Goal: Task Accomplishment & Management: Manage account settings

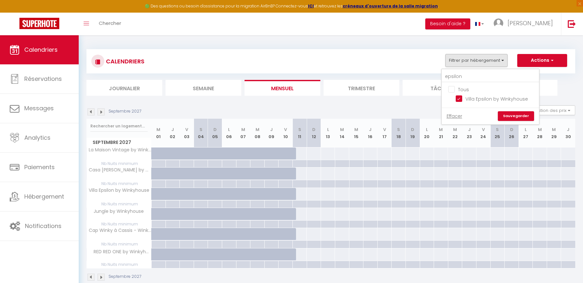
click at [452, 90] on input "Tous" at bounding box center [496, 89] width 97 height 6
checkbox input "false"
click at [455, 77] on input "epsilon" at bounding box center [490, 77] width 97 height 12
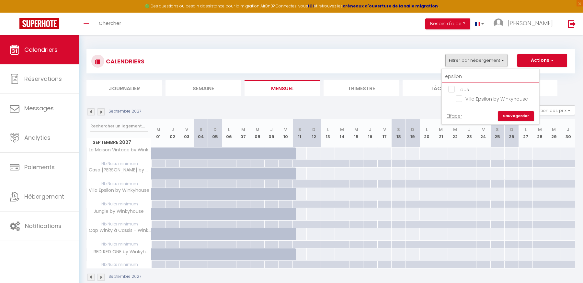
click at [466, 77] on input "epsilon" at bounding box center [490, 77] width 97 height 12
type input "e"
type input "fift"
click at [458, 97] on input "L'Appart' Fifties - Cassis" at bounding box center [495, 98] width 81 height 6
checkbox input "true"
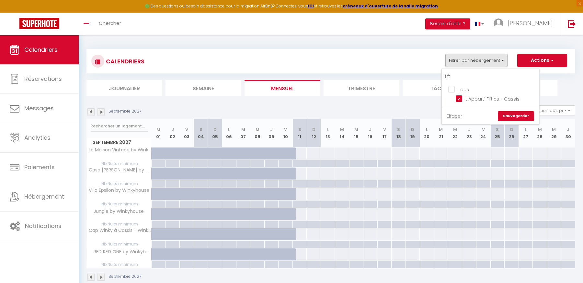
click at [509, 117] on link "Sauvegarder" at bounding box center [516, 116] width 36 height 10
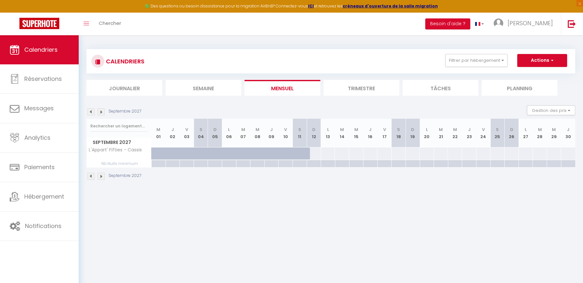
click at [90, 111] on img at bounding box center [90, 111] width 7 height 7
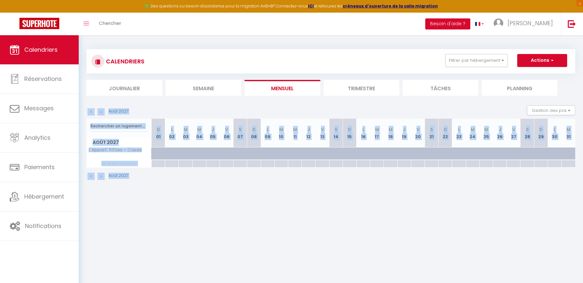
click at [90, 111] on img at bounding box center [90, 111] width 7 height 7
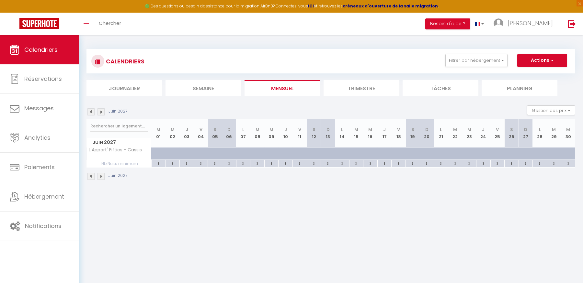
click at [90, 111] on img at bounding box center [90, 111] width 7 height 7
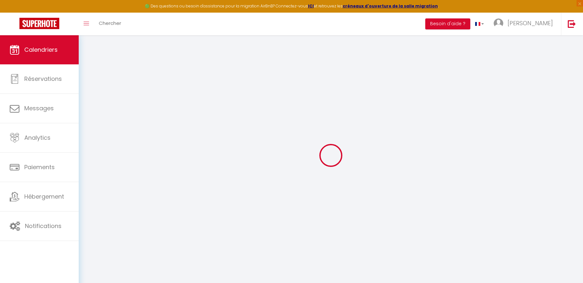
click at [90, 111] on div at bounding box center [330, 155] width 488 height 225
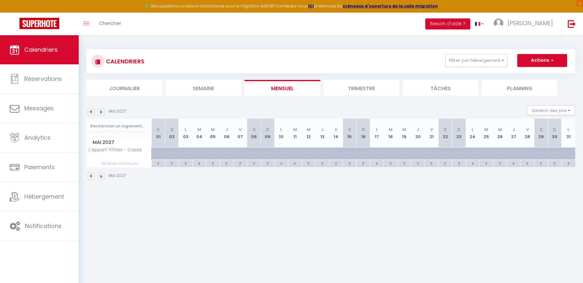
click at [90, 111] on img at bounding box center [90, 111] width 7 height 7
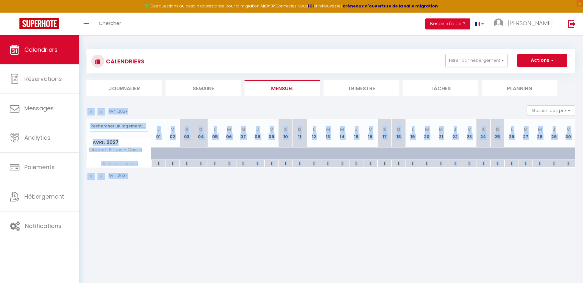
click at [90, 111] on img at bounding box center [90, 111] width 7 height 7
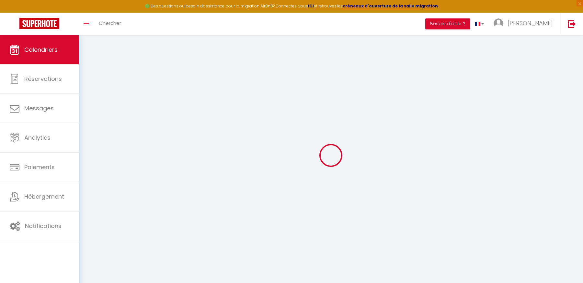
click at [90, 111] on div at bounding box center [330, 155] width 488 height 225
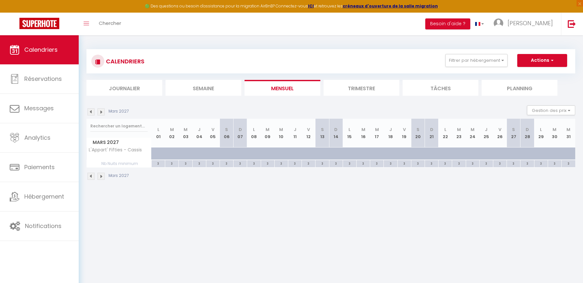
click at [90, 111] on img at bounding box center [90, 111] width 7 height 7
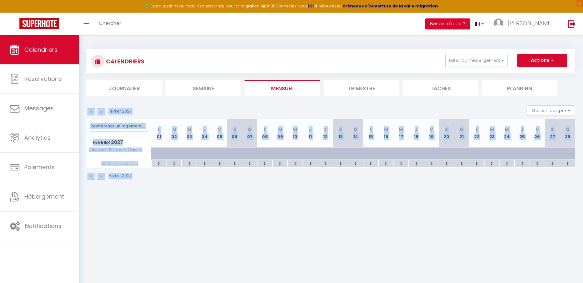
click at [90, 111] on img at bounding box center [90, 111] width 7 height 7
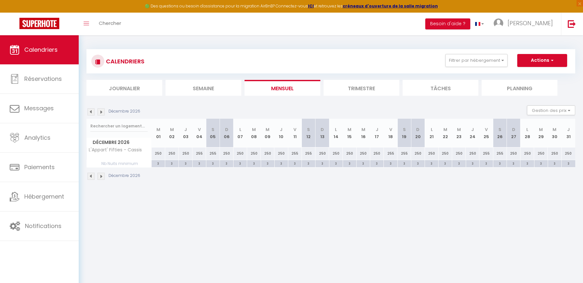
click at [90, 111] on img at bounding box center [90, 111] width 7 height 7
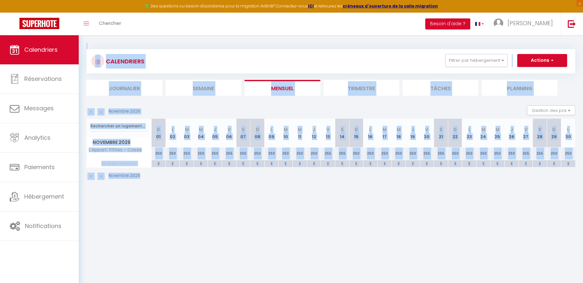
click at [90, 111] on img at bounding box center [90, 111] width 7 height 7
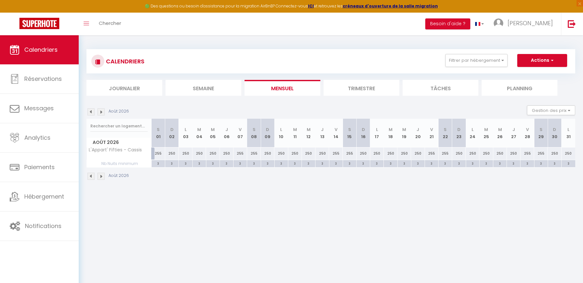
click at [101, 111] on img at bounding box center [100, 111] width 7 height 7
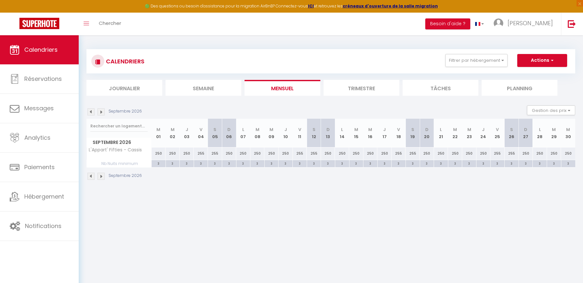
click at [101, 111] on img at bounding box center [100, 111] width 7 height 7
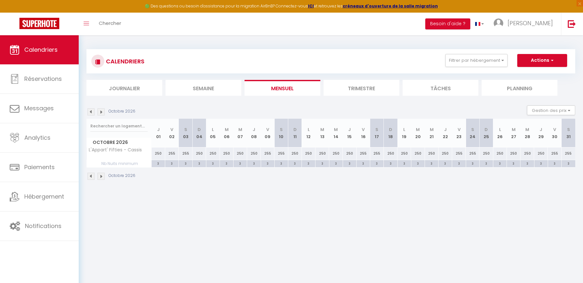
click at [92, 112] on img at bounding box center [90, 111] width 7 height 7
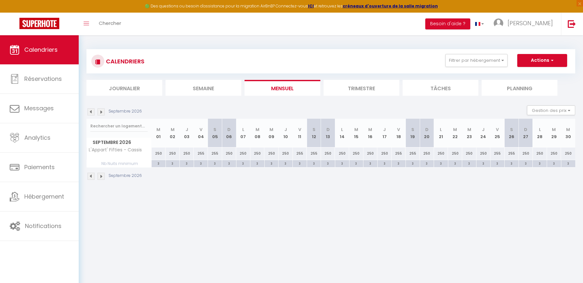
click at [92, 112] on img at bounding box center [90, 111] width 7 height 7
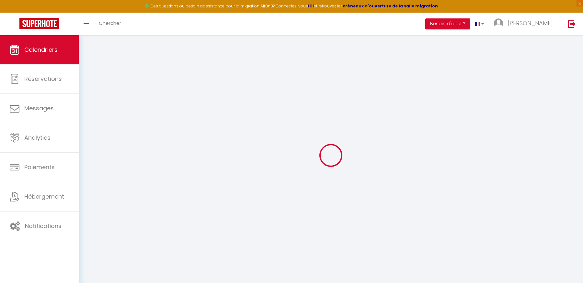
click at [92, 112] on div at bounding box center [330, 155] width 488 height 225
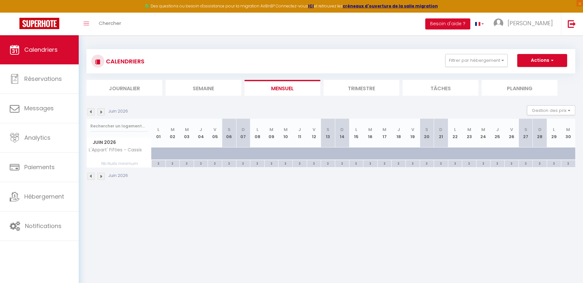
click at [92, 112] on img at bounding box center [90, 111] width 7 height 7
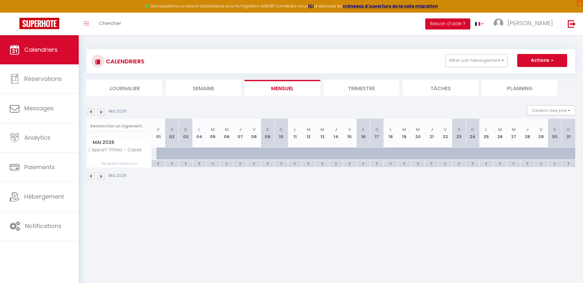
click at [92, 112] on img at bounding box center [90, 111] width 7 height 7
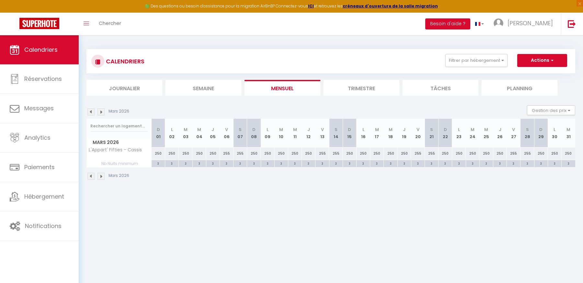
click at [92, 112] on img at bounding box center [90, 111] width 7 height 7
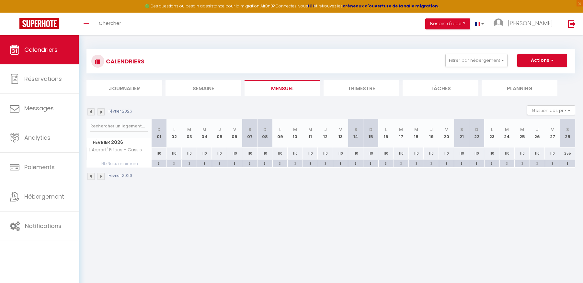
click at [92, 112] on img at bounding box center [90, 111] width 7 height 7
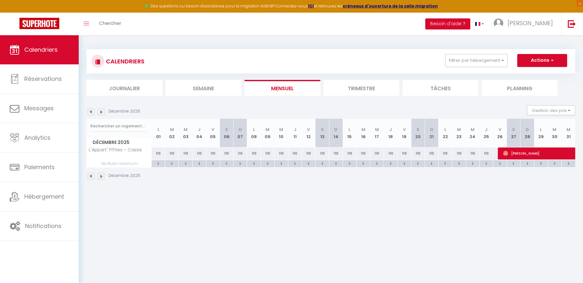
click at [92, 112] on img at bounding box center [90, 111] width 7 height 7
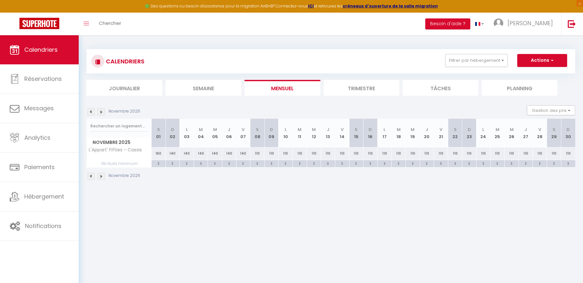
click at [92, 112] on img at bounding box center [90, 111] width 7 height 7
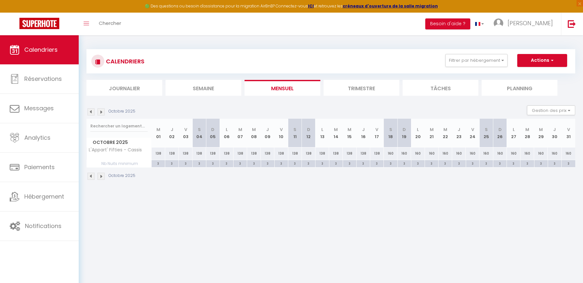
click at [99, 111] on img at bounding box center [100, 111] width 7 height 7
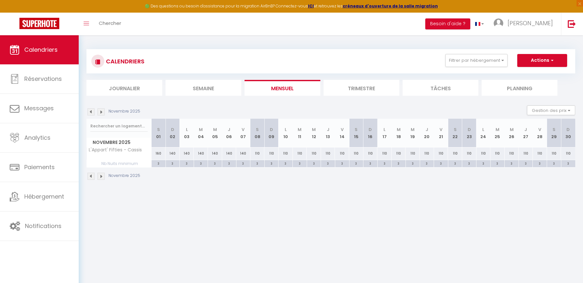
click at [91, 112] on img at bounding box center [90, 111] width 7 height 7
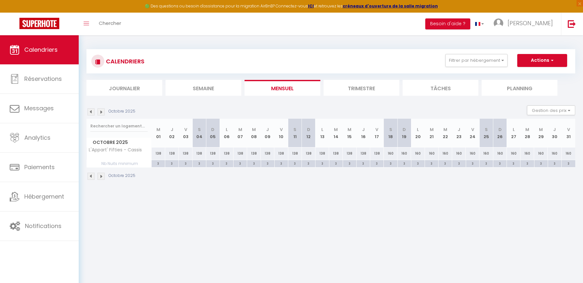
click at [91, 112] on img at bounding box center [90, 111] width 7 height 7
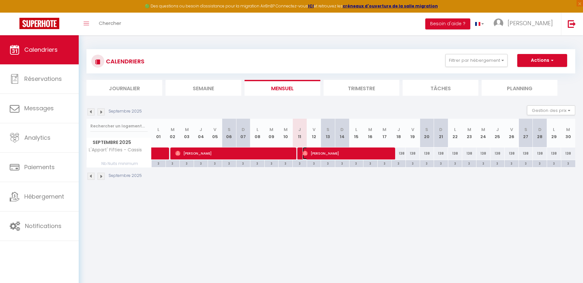
click at [305, 154] on img at bounding box center [304, 153] width 5 height 5
select select "23147"
select select "41266"
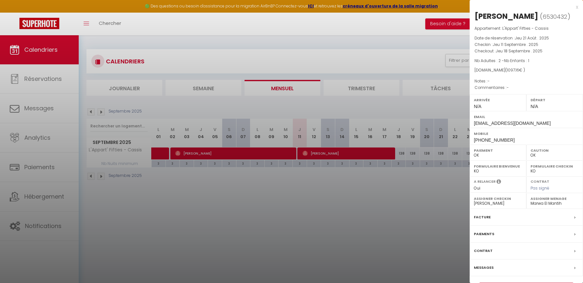
click at [498, 226] on div "Facture" at bounding box center [525, 217] width 113 height 17
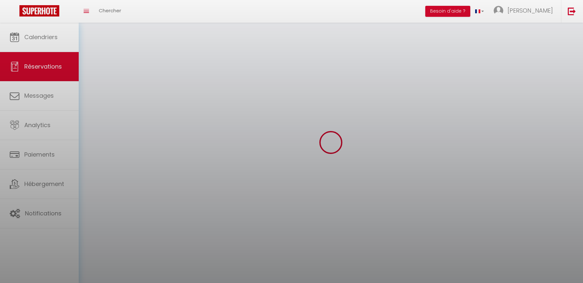
scroll to position [13, 0]
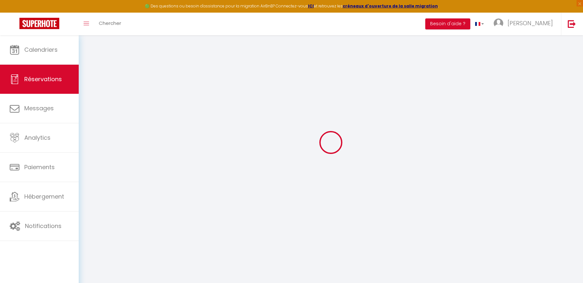
select select "cleaning"
select select "taxes"
select select
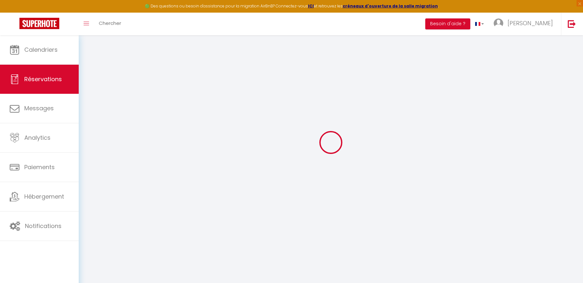
checkbox input "false"
select select
checkbox input "false"
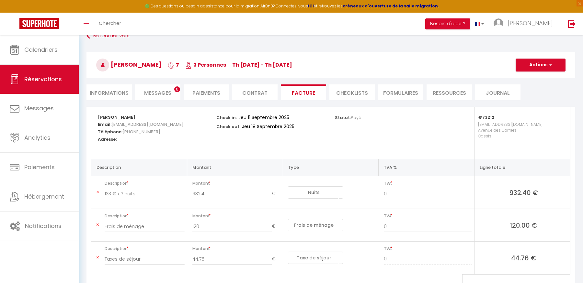
click at [152, 96] on span "Messages" at bounding box center [157, 92] width 27 height 7
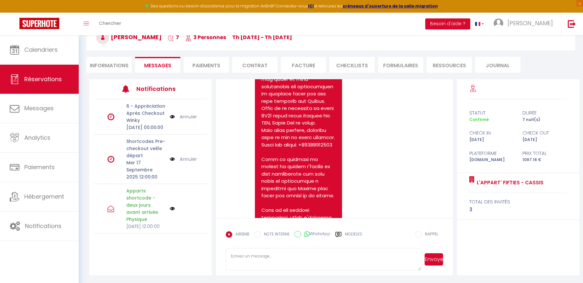
scroll to position [1042, 0]
click at [243, 263] on textarea at bounding box center [323, 259] width 195 height 23
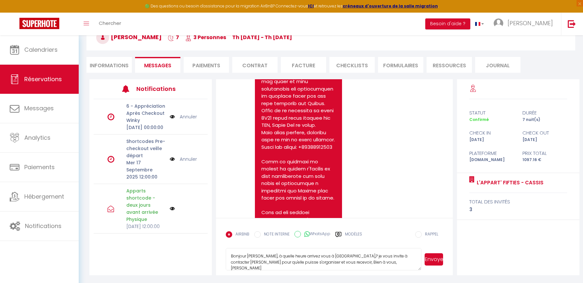
type textarea "Bonjour [PERSON_NAME], à quelle heure arrivez vous à [GEOGRAPHIC_DATA],? je vou…"
click at [435, 258] on button "Envoyer" at bounding box center [433, 259] width 18 height 12
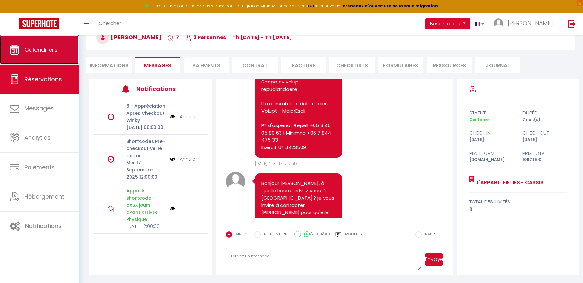
click at [63, 55] on link "Calendriers" at bounding box center [39, 49] width 79 height 29
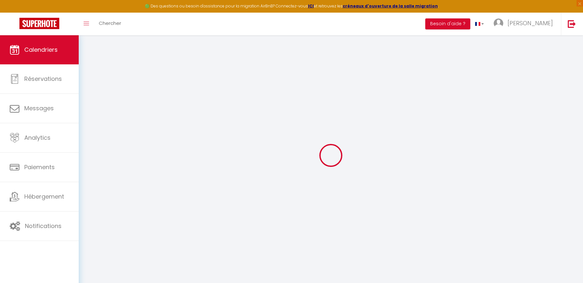
select select
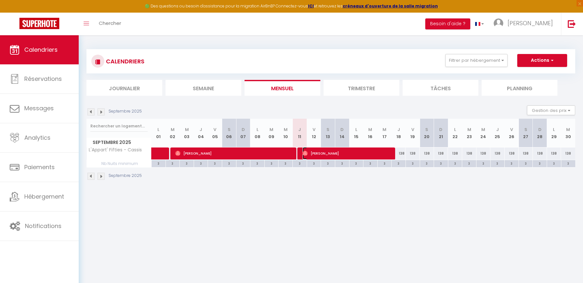
click at [338, 149] on span "[PERSON_NAME]" at bounding box center [347, 153] width 90 height 12
select select "OK"
select select "0"
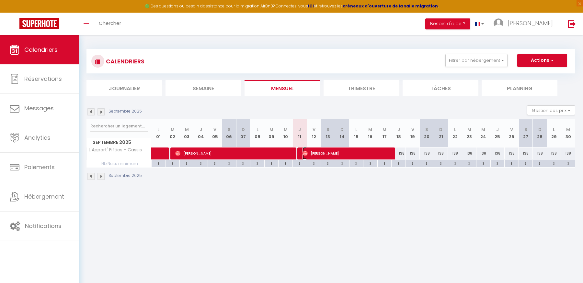
select select "1"
select select
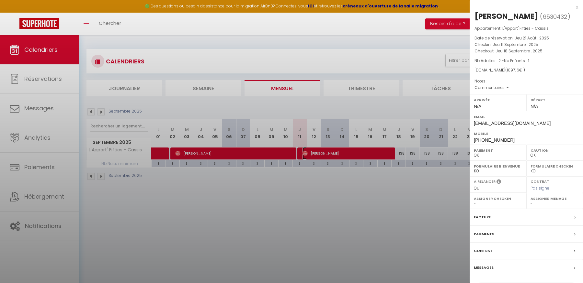
select select "23147"
select select "41266"
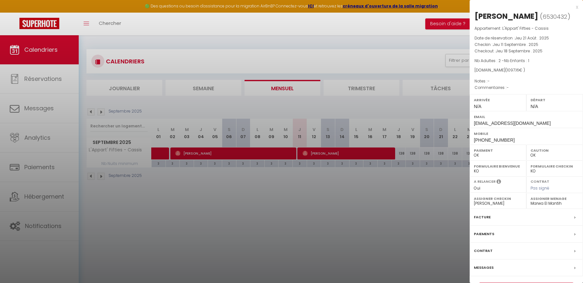
click at [390, 223] on div at bounding box center [291, 141] width 583 height 283
checkbox input "false"
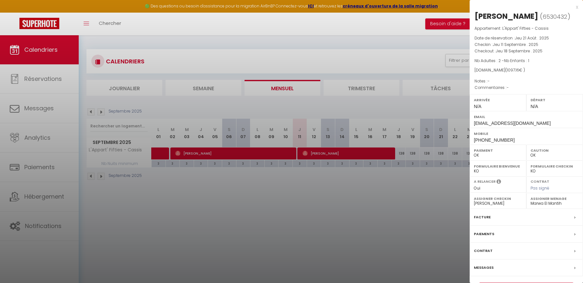
checkbox input "false"
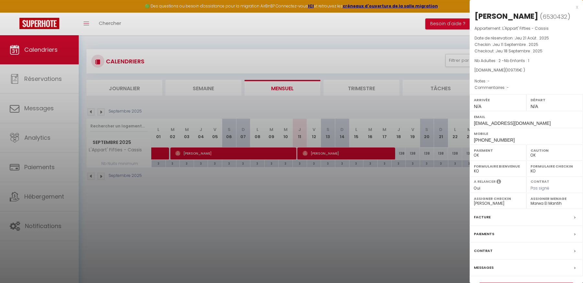
checkbox input "false"
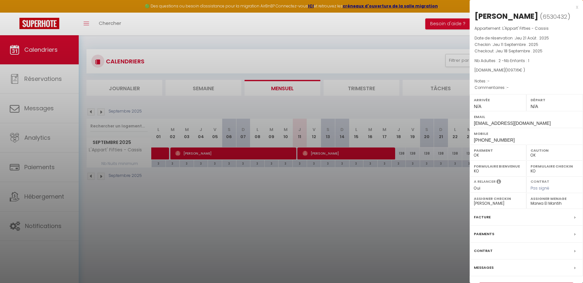
checkbox input "false"
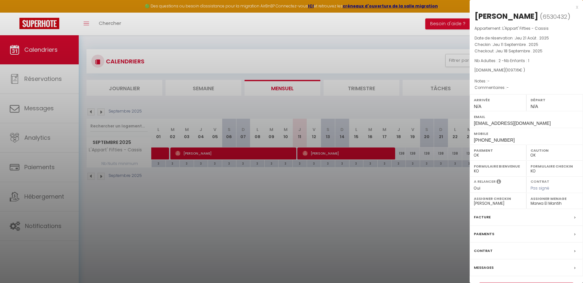
checkbox input "false"
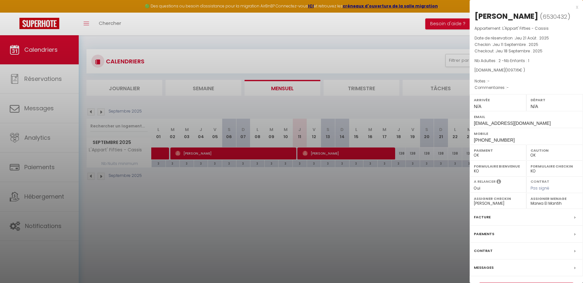
checkbox input "false"
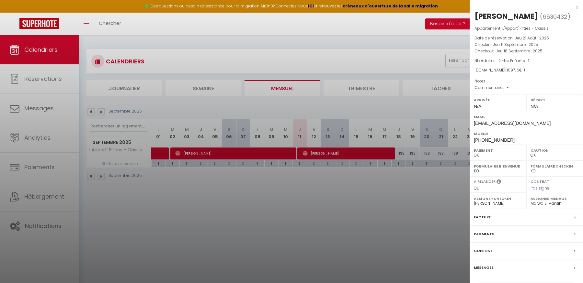
checkbox input "false"
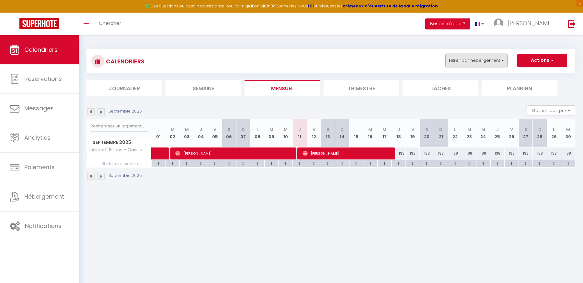
click at [485, 60] on button "Filtrer par hébergement" at bounding box center [476, 60] width 62 height 13
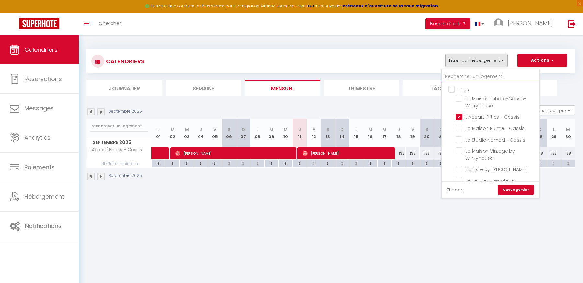
click at [463, 76] on input "text" at bounding box center [490, 77] width 97 height 12
type input "n"
checkbox input "false"
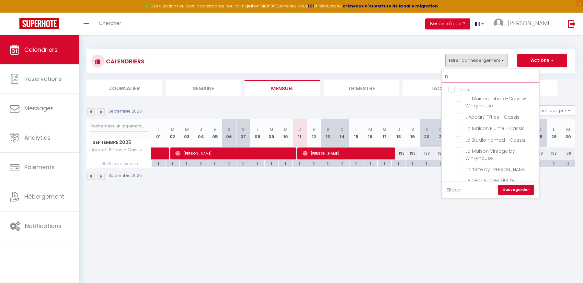
checkbox input "false"
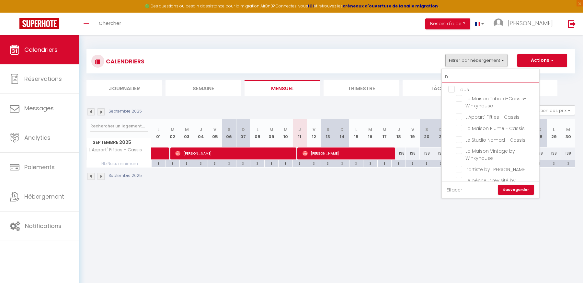
checkbox input "false"
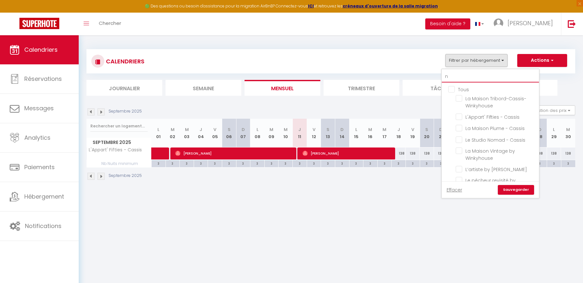
checkbox input "false"
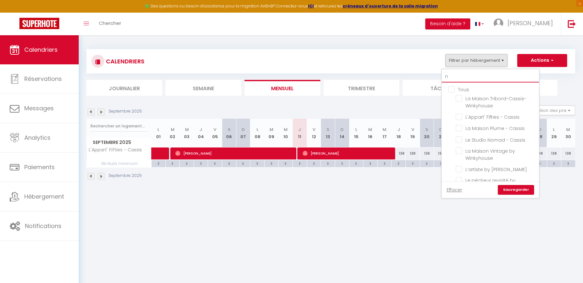
checkbox input "false"
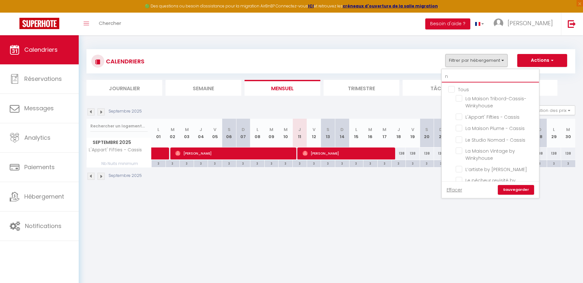
checkbox input "false"
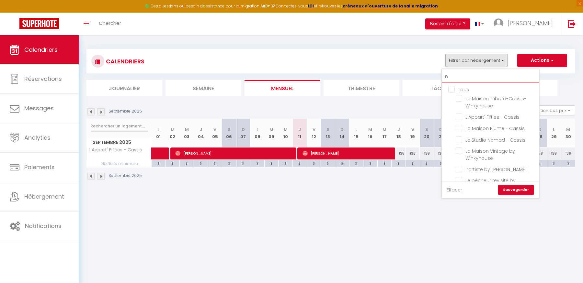
checkbox input "false"
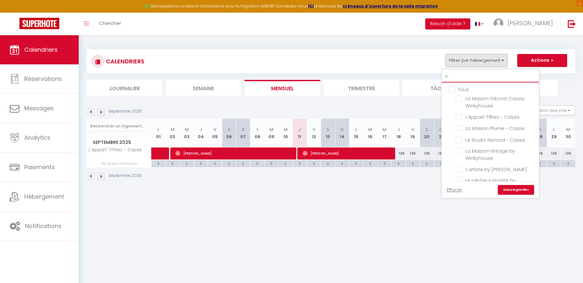
checkbox input "false"
type input "no"
checkbox input "false"
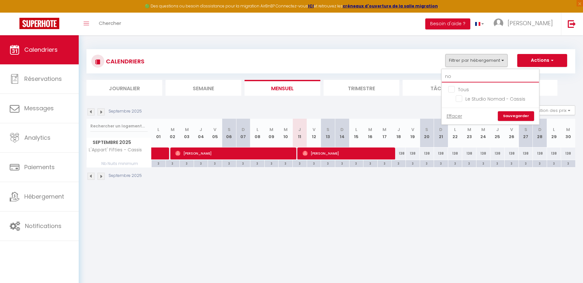
type input "nom"
checkbox input "false"
type input "noma"
checkbox input "false"
type input "nomad"
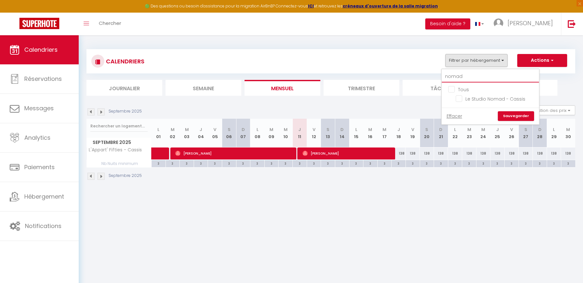
checkbox input "false"
type input "nomad"
click at [462, 99] on input "Le Studio Nomad - Cassis" at bounding box center [495, 98] width 81 height 6
checkbox input "true"
click at [531, 118] on link "Sauvegarder" at bounding box center [516, 116] width 36 height 10
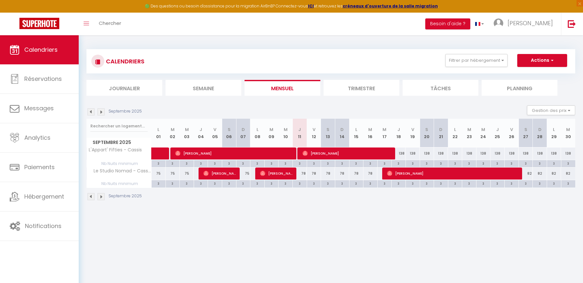
click at [302, 174] on div "78" at bounding box center [300, 174] width 14 height 12
type input "78"
type input "Jeu 11 Septembre 2025"
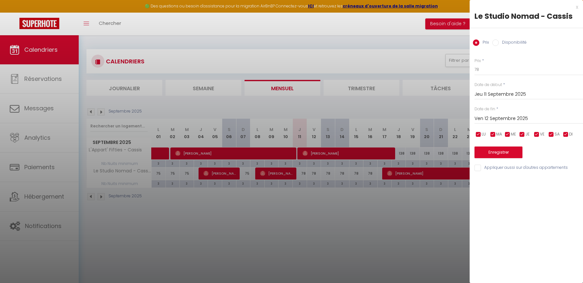
click at [537, 121] on input "Ven 12 Septembre 2025" at bounding box center [528, 119] width 108 height 8
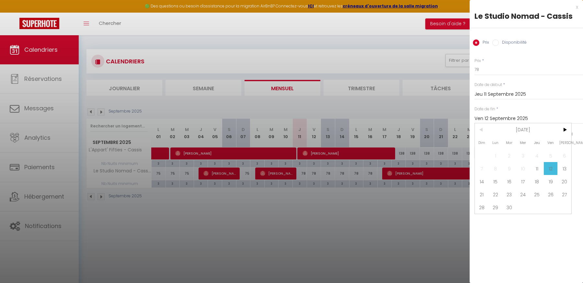
drag, startPoint x: 538, startPoint y: 182, endPoint x: 535, endPoint y: 177, distance: 5.1
click at [538, 182] on span "18" at bounding box center [537, 181] width 14 height 13
type input "Jeu 18 Septembre 2025"
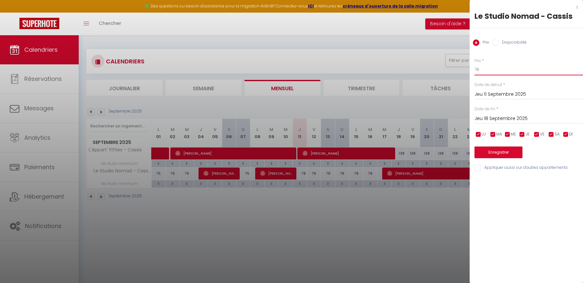
drag, startPoint x: 485, startPoint y: 70, endPoint x: 461, endPoint y: 69, distance: 23.3
click at [461, 69] on body "🟢 Des questions ou besoin d'assistance pour la migration AirBnB? Connectez-vous…" at bounding box center [291, 176] width 583 height 283
type input "70"
click at [497, 156] on button "Enregistrer" at bounding box center [498, 153] width 48 height 12
